Goal: Information Seeking & Learning: Understand process/instructions

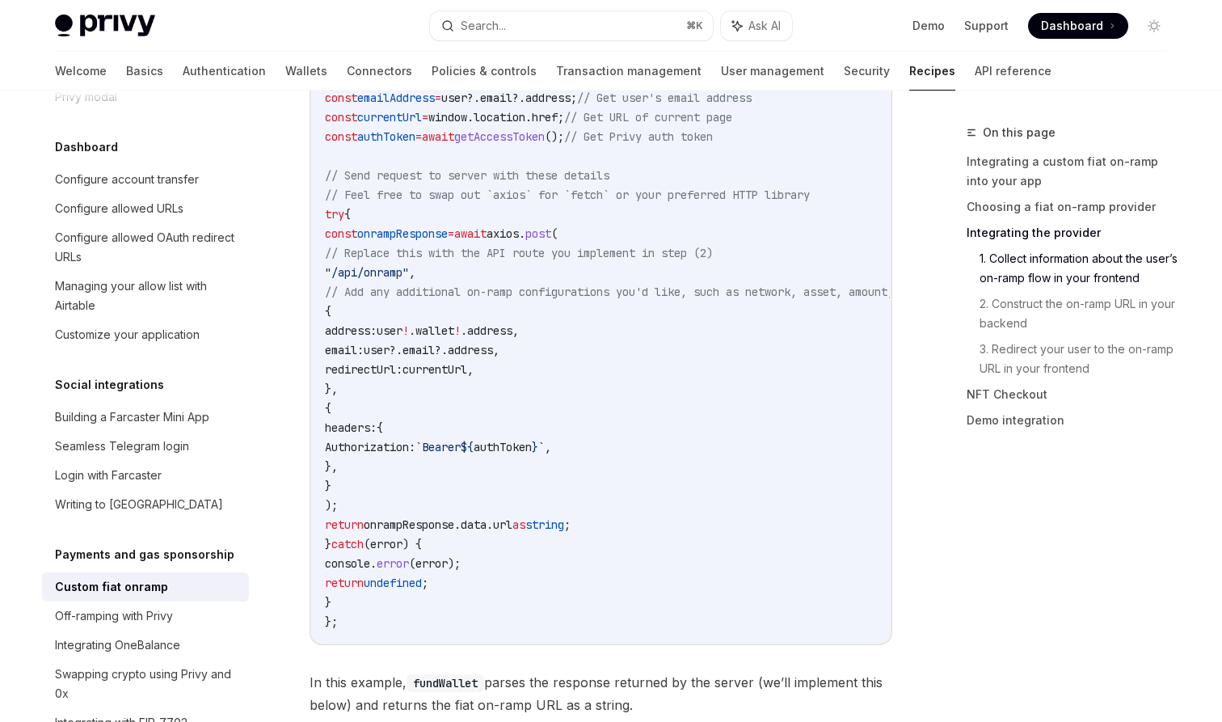
scroll to position [2570, 0]
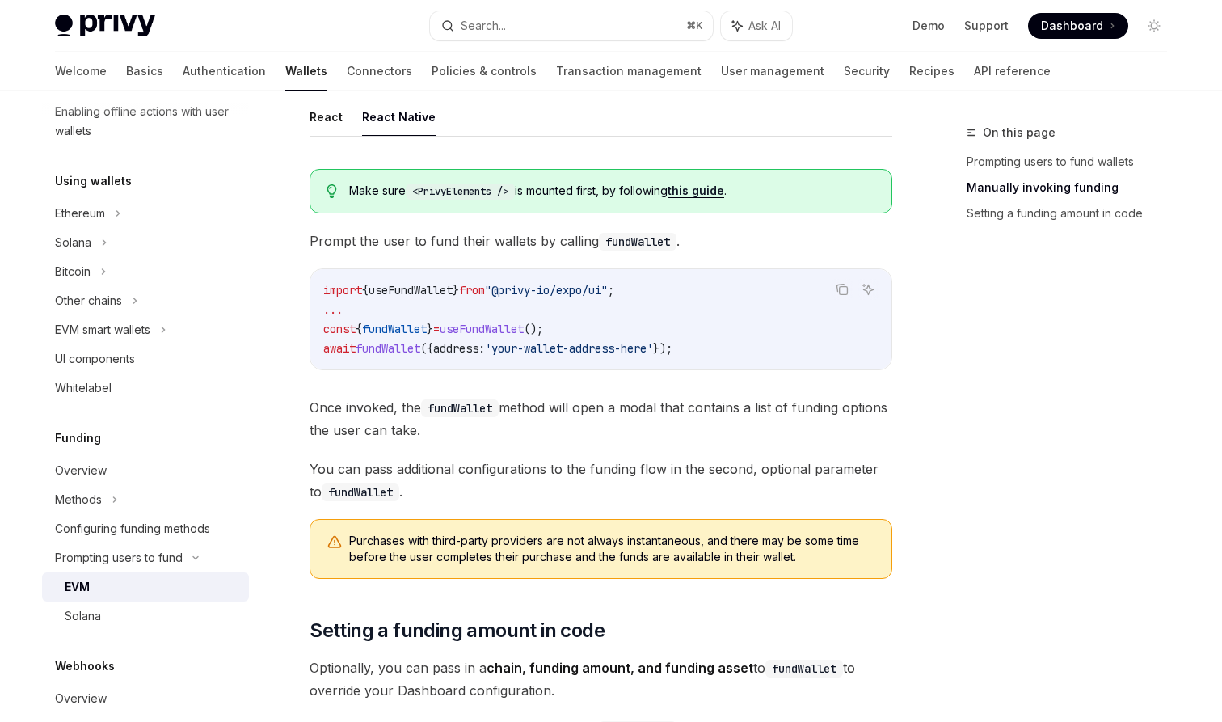
scroll to position [550, 0]
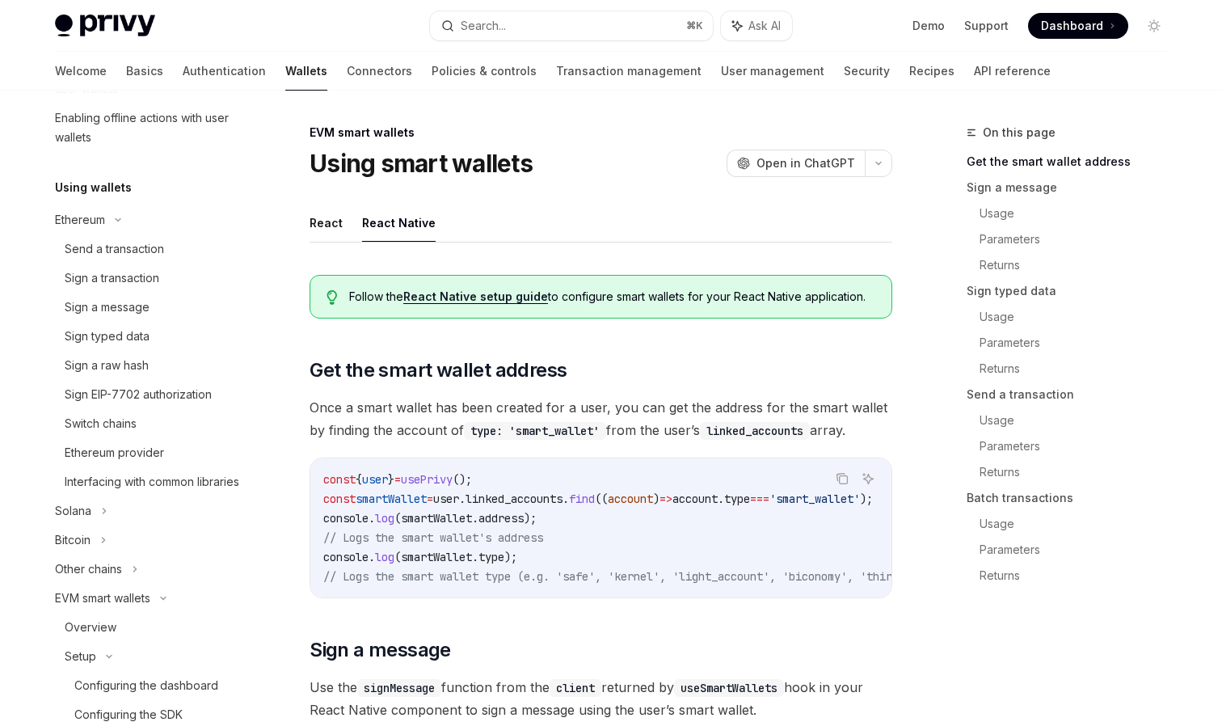
click at [125, 275] on div "Sign a transaction" at bounding box center [112, 277] width 95 height 19
click at [131, 248] on div "Send a transaction" at bounding box center [114, 248] width 99 height 19
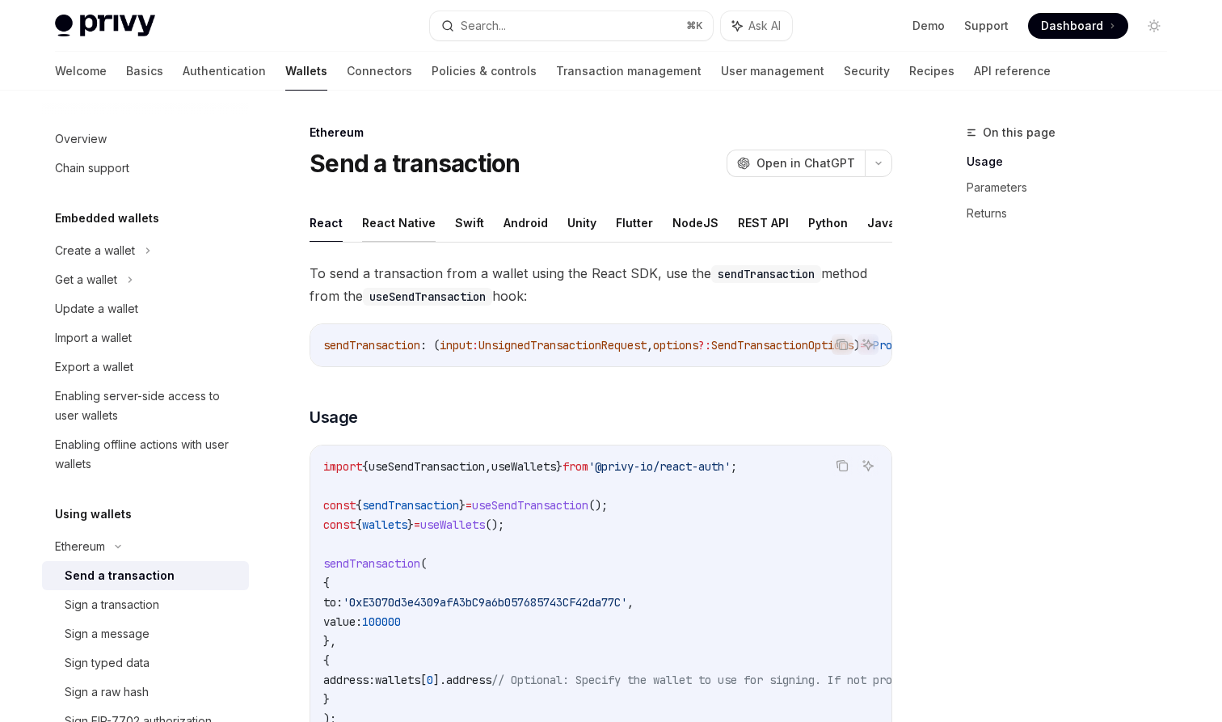
click at [392, 238] on button "React Native" at bounding box center [399, 223] width 74 height 38
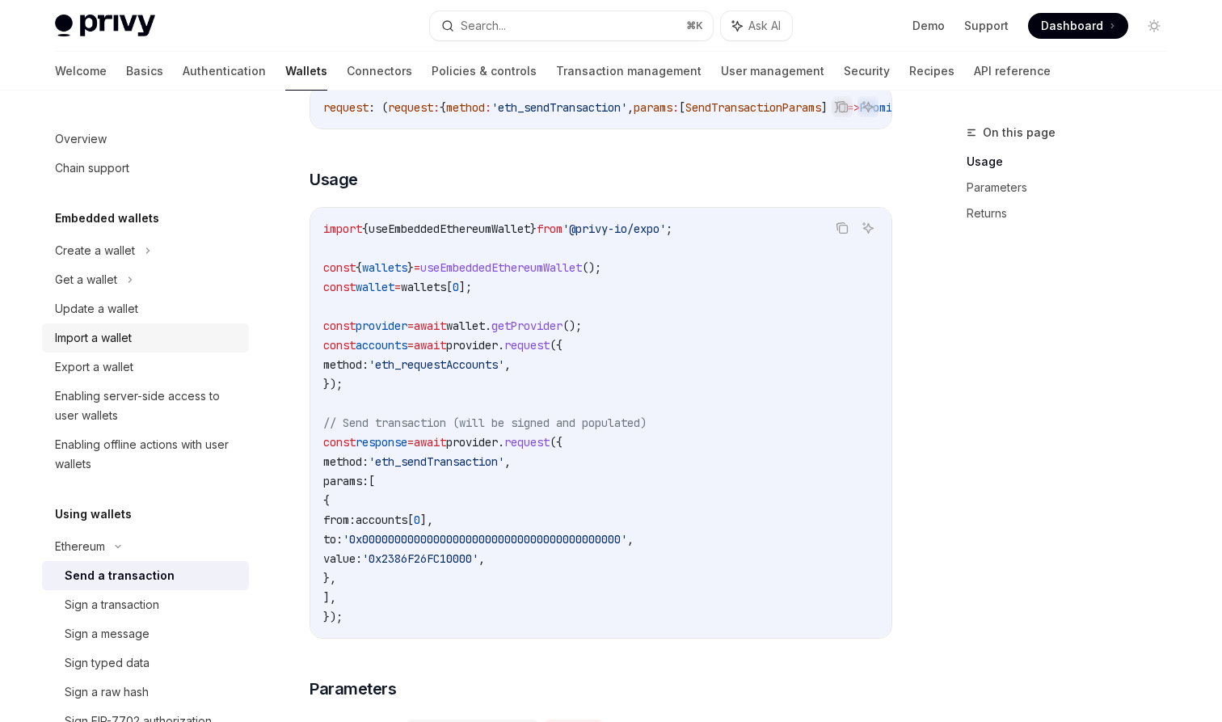
scroll to position [141, 0]
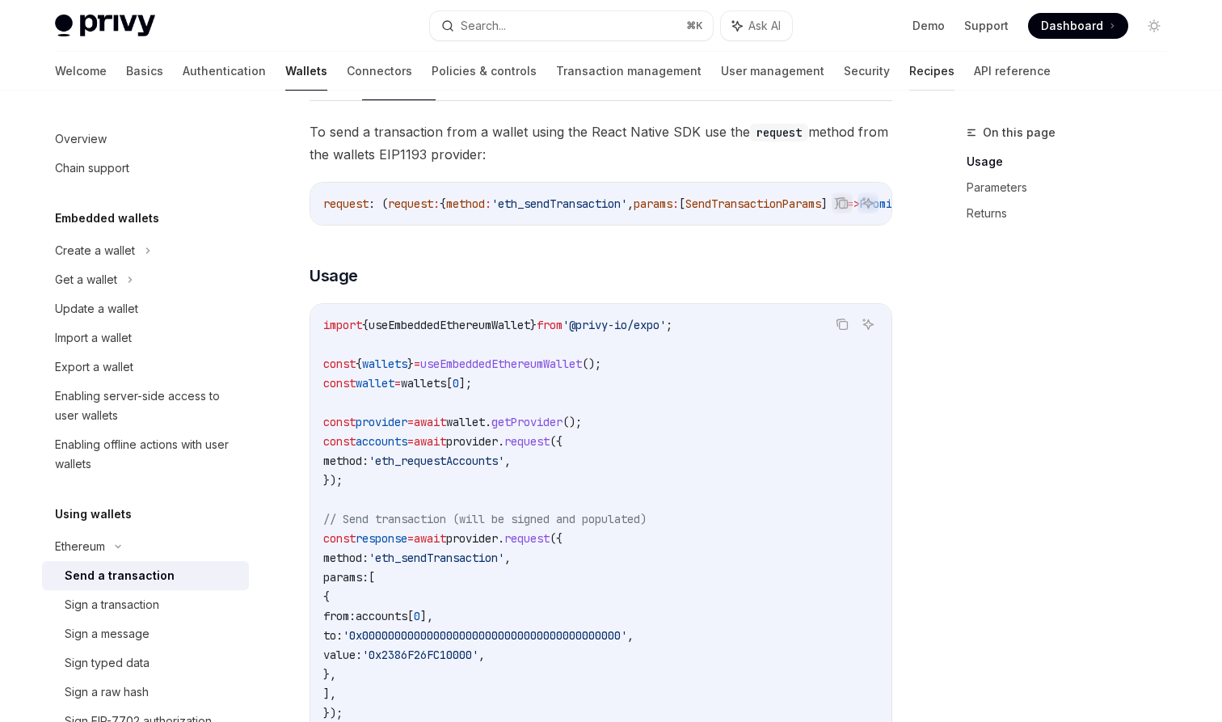
click at [909, 73] on link "Recipes" at bounding box center [931, 71] width 45 height 39
type textarea "*"
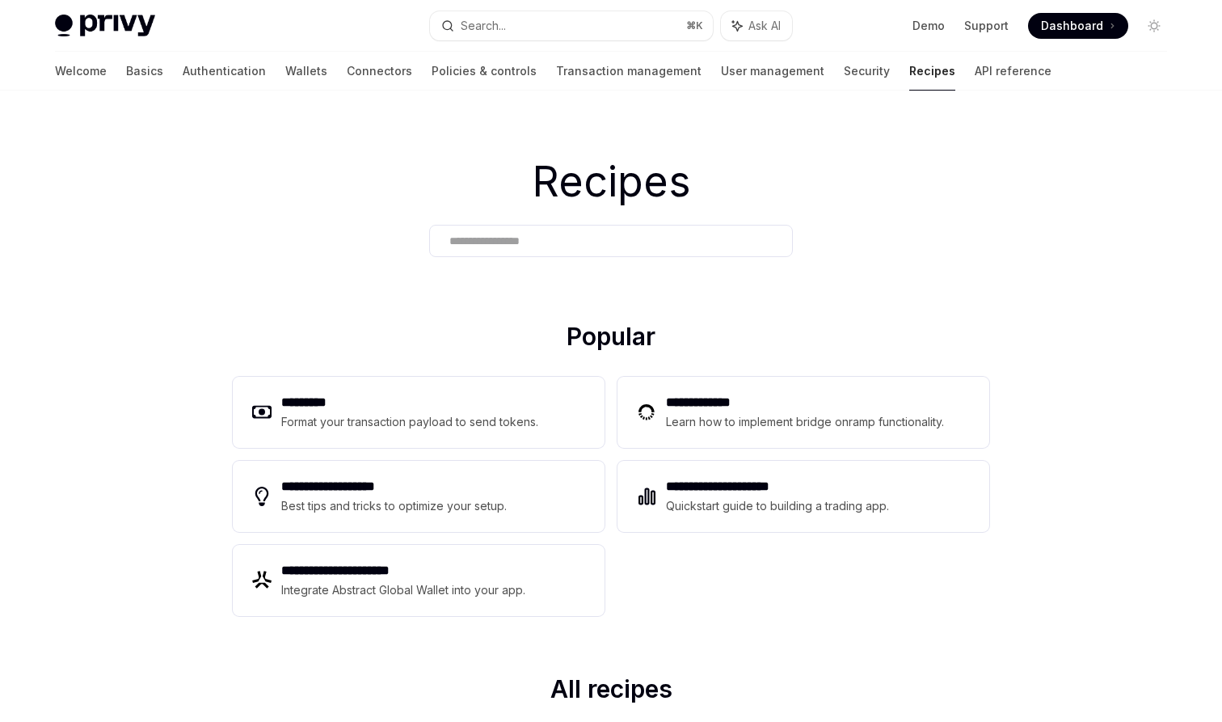
click at [453, 246] on input "text" at bounding box center [610, 241] width 323 height 17
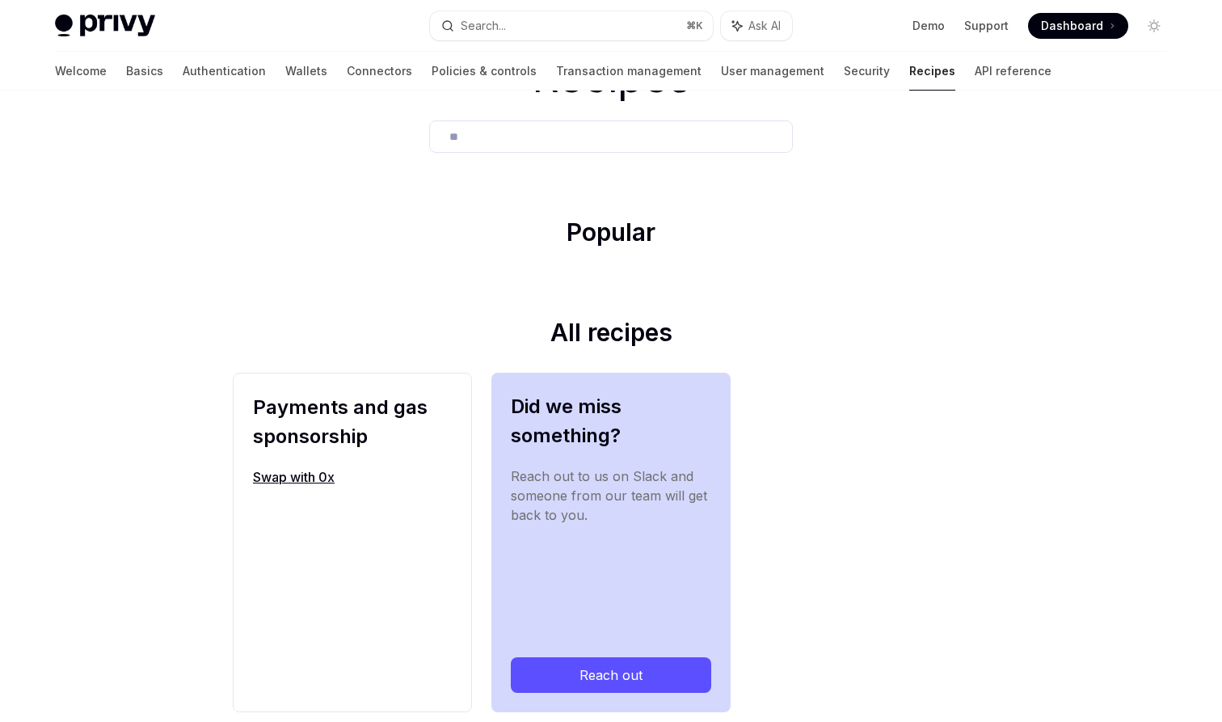
scroll to position [115, 0]
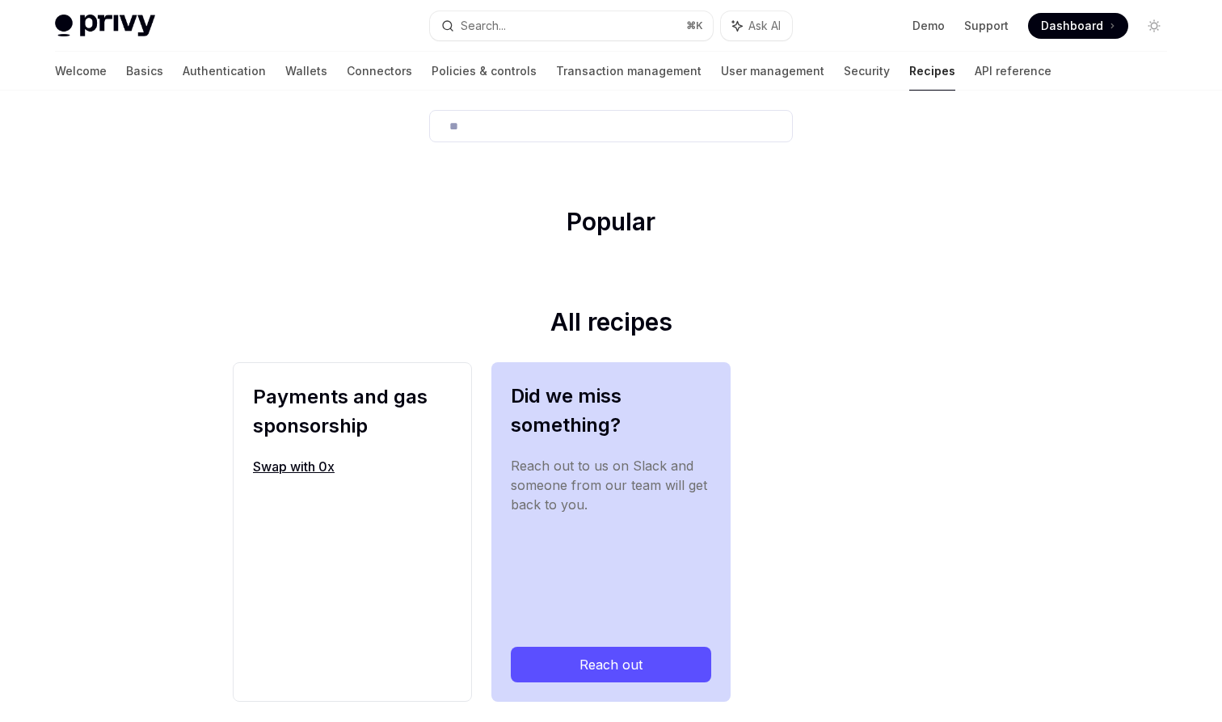
type input "**"
click at [315, 469] on link "Swap with 0x" at bounding box center [352, 466] width 199 height 19
type textarea "*"
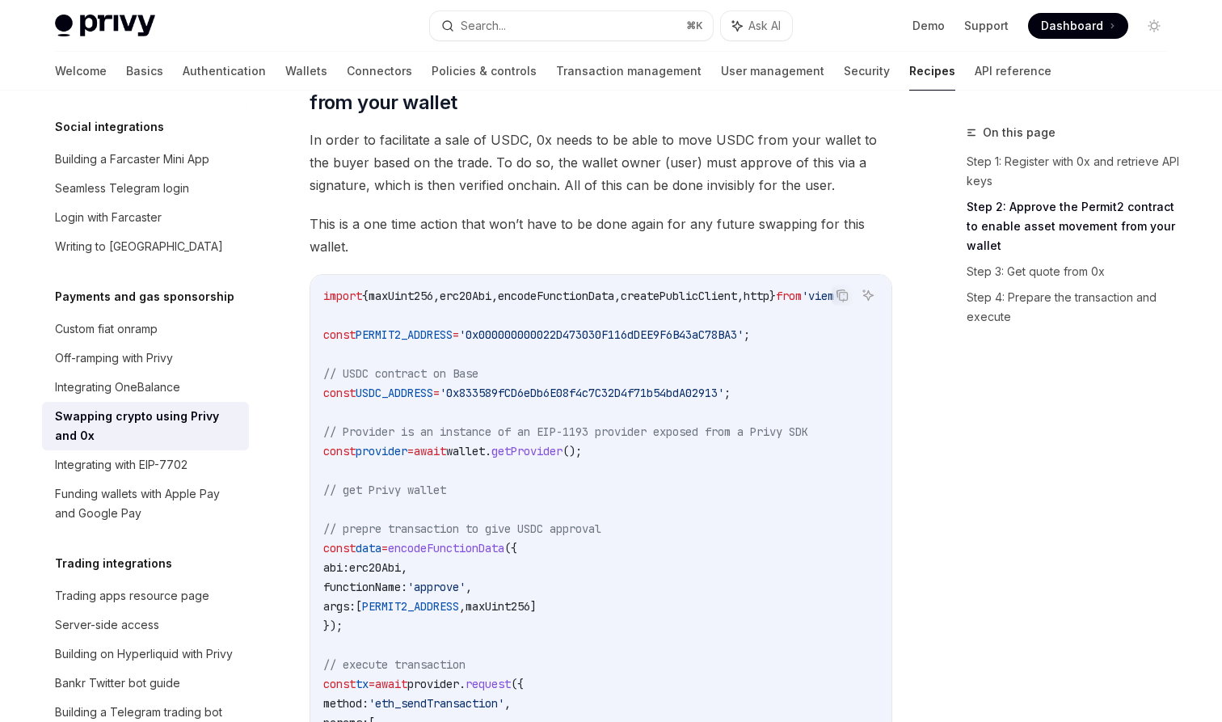
scroll to position [407, 1]
click at [517, 460] on code "import { maxUint256 , erc20Abi , encodeFunctionData , createPublicClient , http…" at bounding box center [604, 578] width 562 height 582
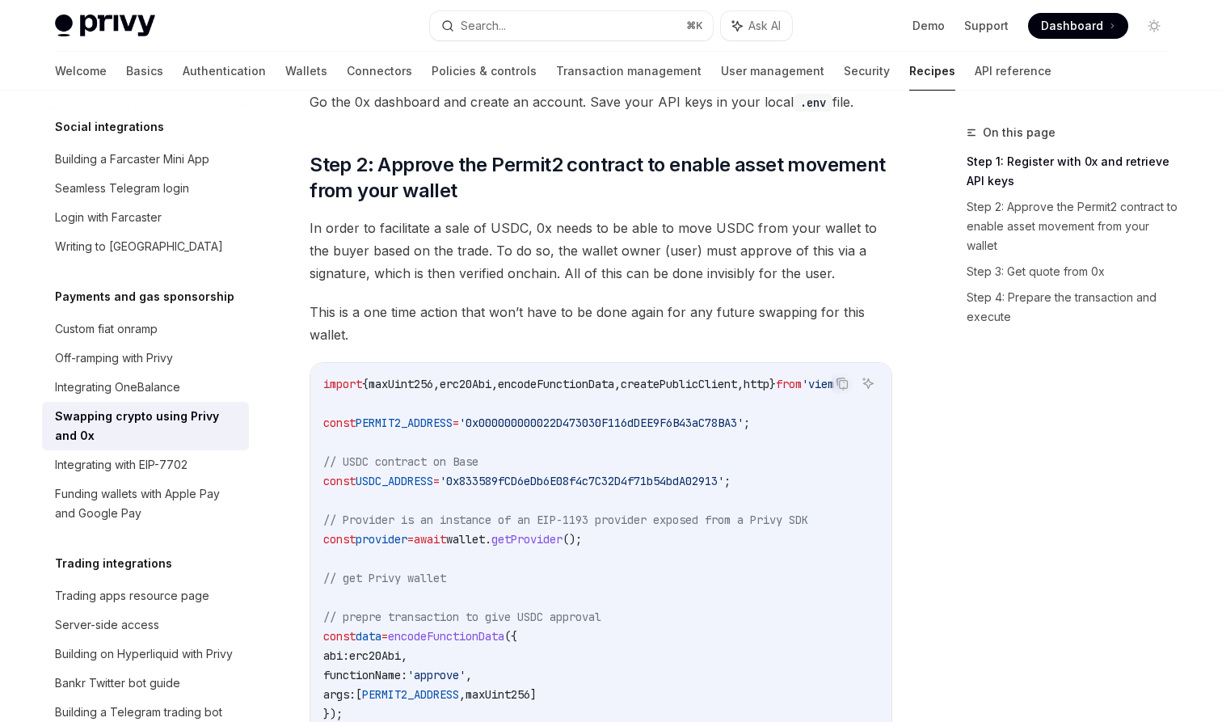
scroll to position [65, 0]
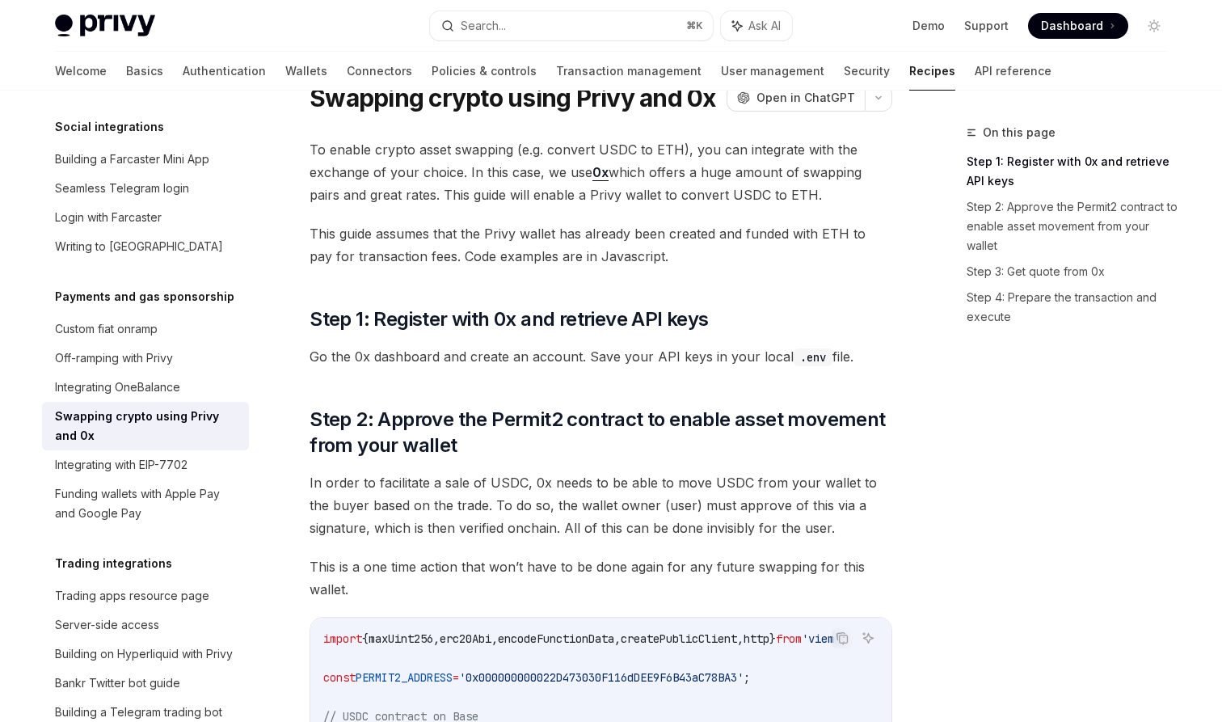
click at [503, 503] on span "In order to facilitate a sale of USDC, 0x needs to be able to move USDC from yo…" at bounding box center [601, 505] width 583 height 68
